Goal: Task Accomplishment & Management: Manage account settings

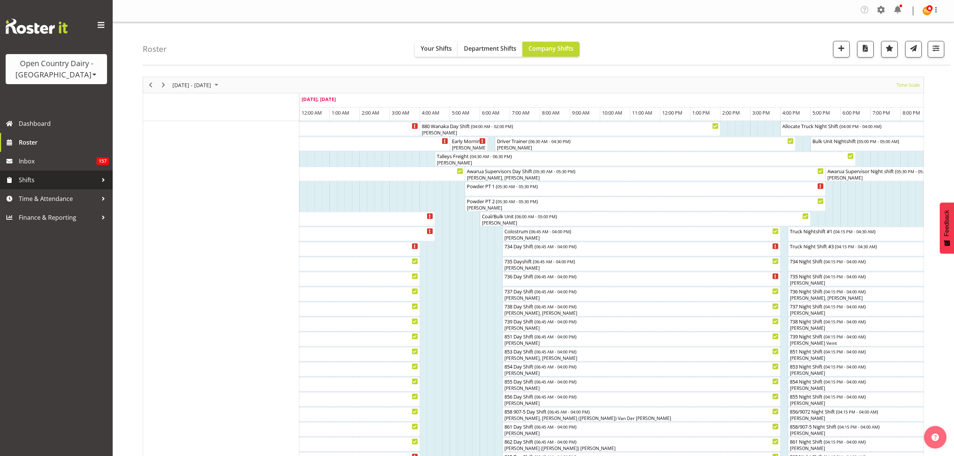
click at [75, 183] on span "Shifts" at bounding box center [58, 179] width 79 height 11
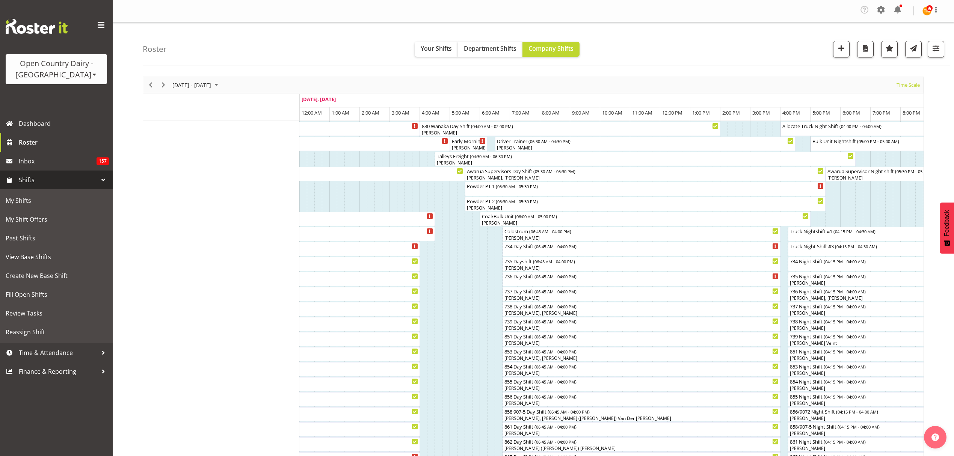
click at [80, 181] on span "Shifts" at bounding box center [58, 179] width 79 height 11
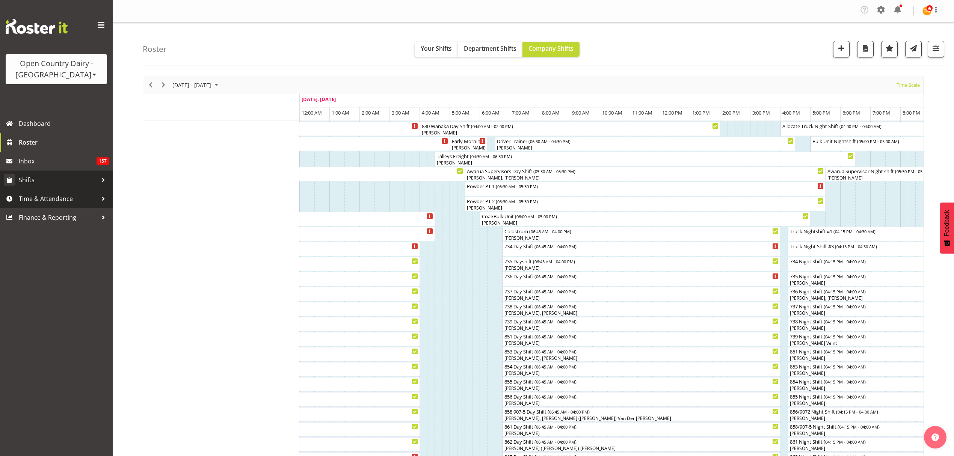
click at [93, 180] on span "Shifts" at bounding box center [58, 179] width 79 height 11
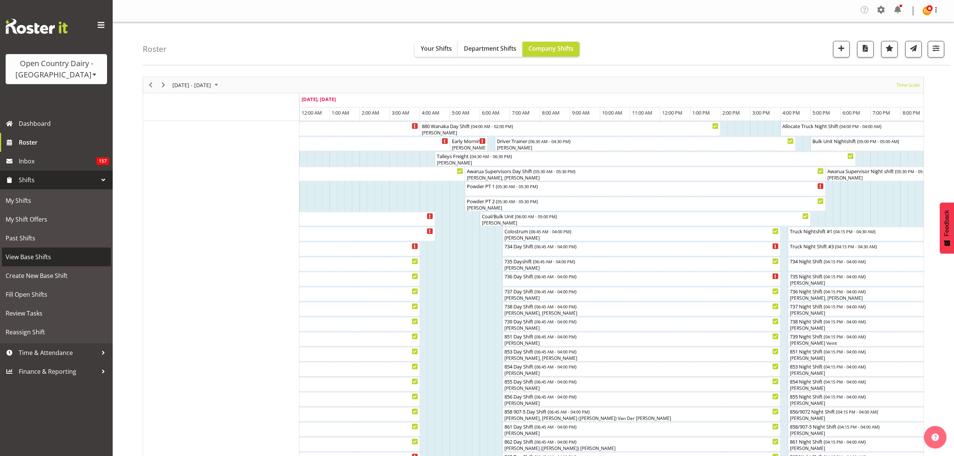
click at [54, 261] on span "View Base Shifts" at bounding box center [56, 256] width 101 height 11
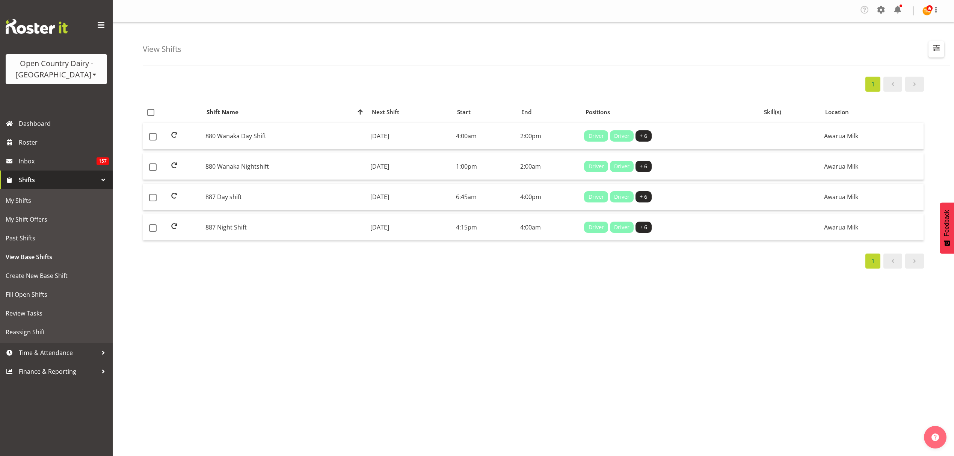
click at [932, 53] on span "button" at bounding box center [937, 48] width 10 height 10
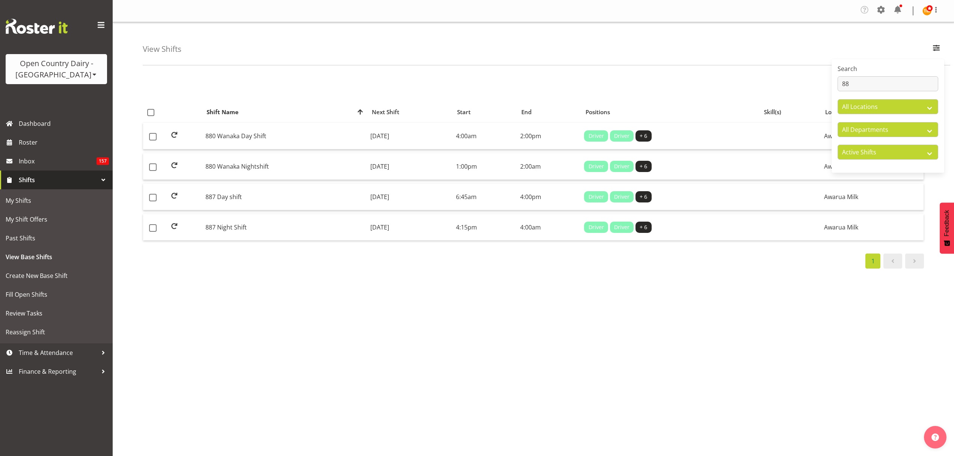
click at [912, 76] on div "Search 88" at bounding box center [888, 77] width 101 height 27
click at [924, 78] on input "88" at bounding box center [888, 83] width 101 height 15
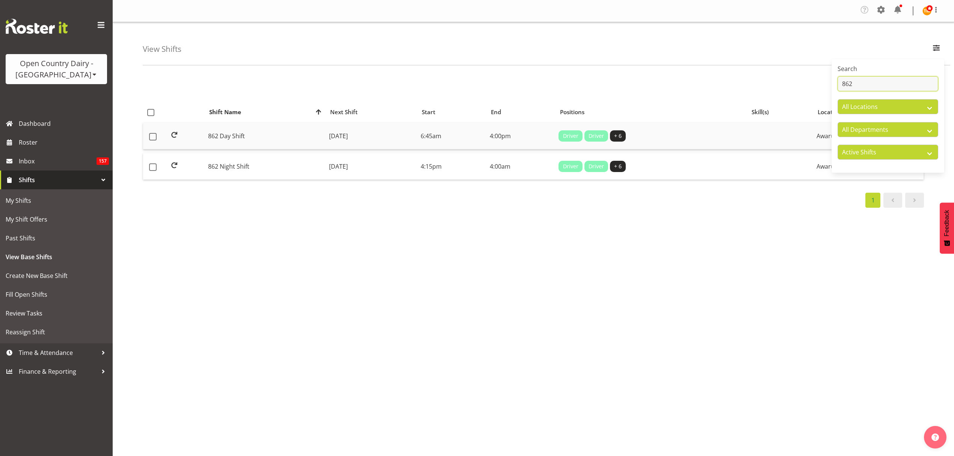
type input "862"
click at [279, 140] on td "862 Day Shift" at bounding box center [265, 136] width 121 height 27
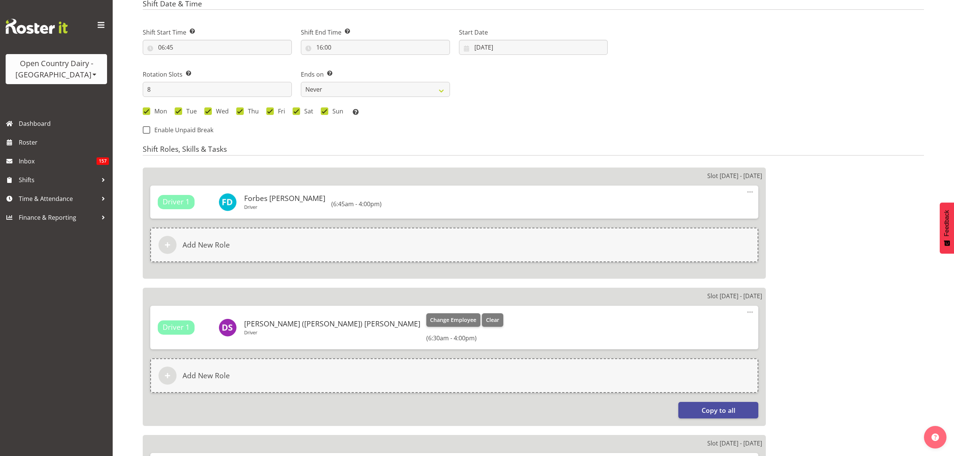
select select
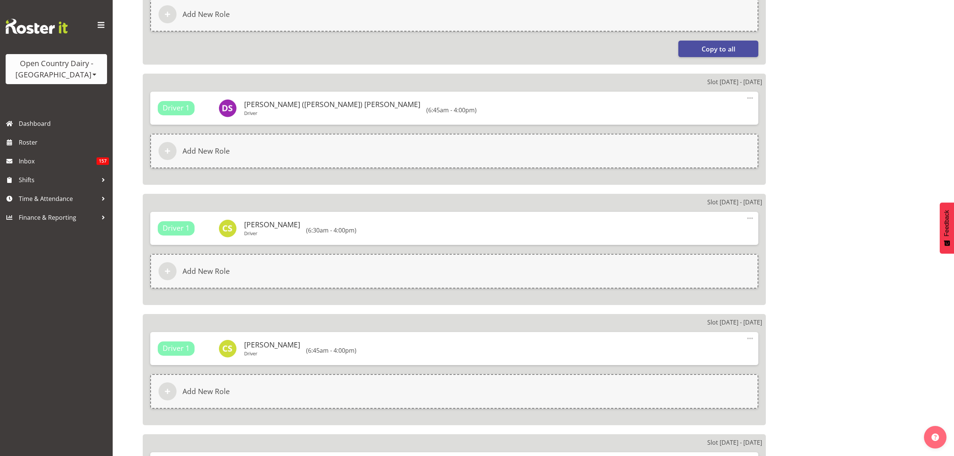
select select
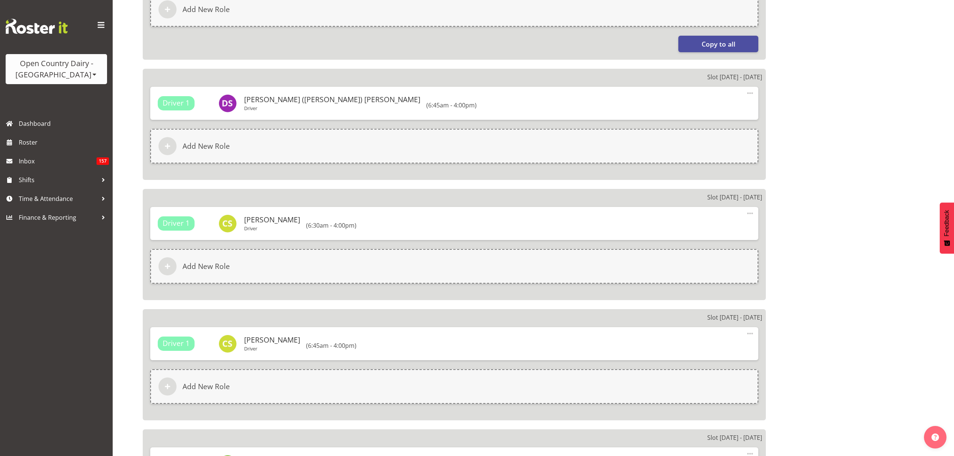
select select
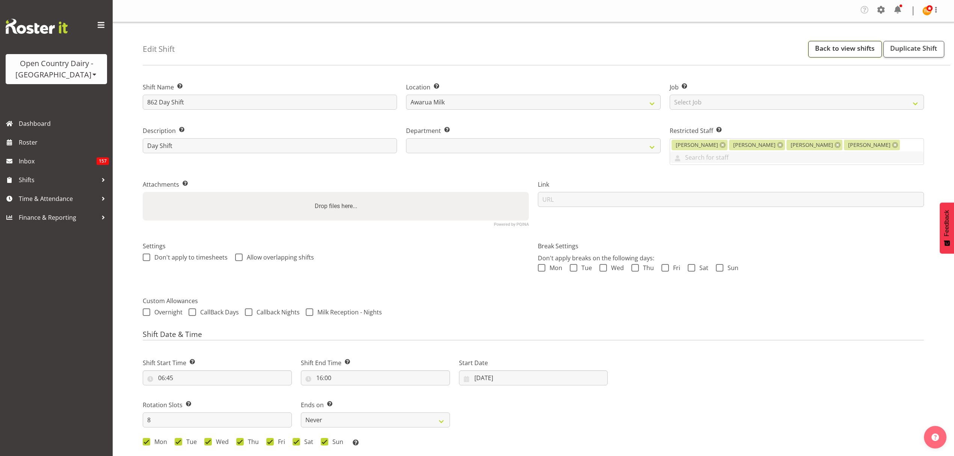
click at [833, 54] on link "Back to view shifts" at bounding box center [846, 49] width 74 height 17
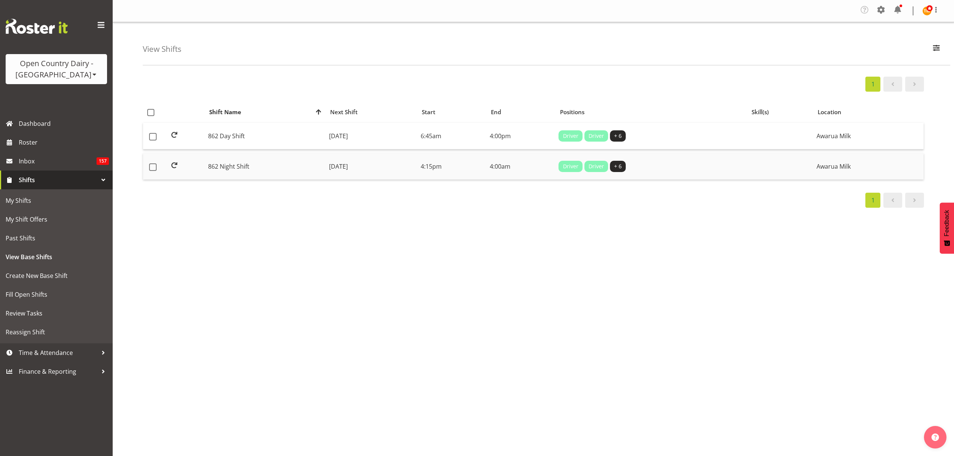
click at [367, 168] on td "Monday, 25th Aug 2025" at bounding box center [372, 166] width 92 height 26
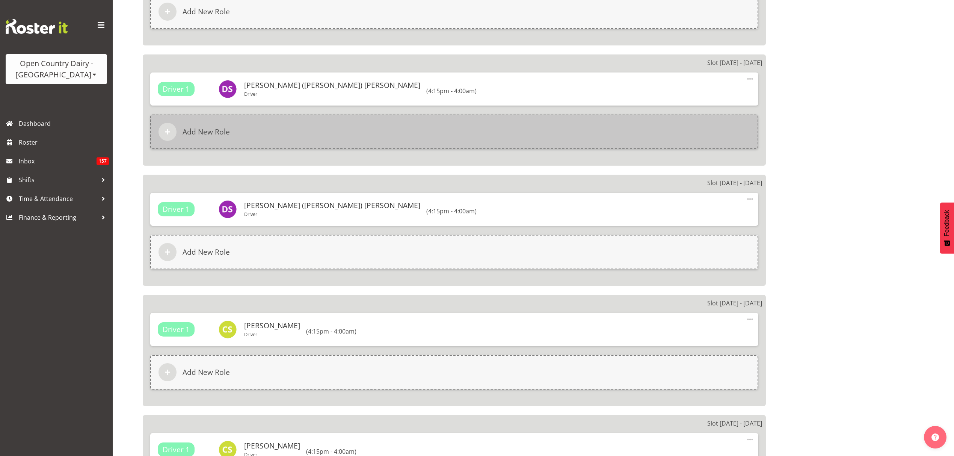
select select
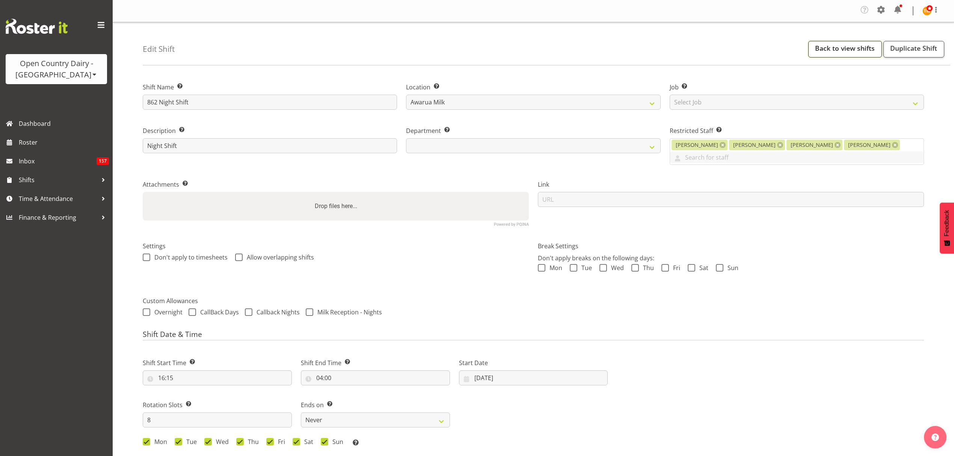
click at [857, 54] on link "Back to view shifts" at bounding box center [846, 49] width 74 height 17
